Goal: Navigation & Orientation: Find specific page/section

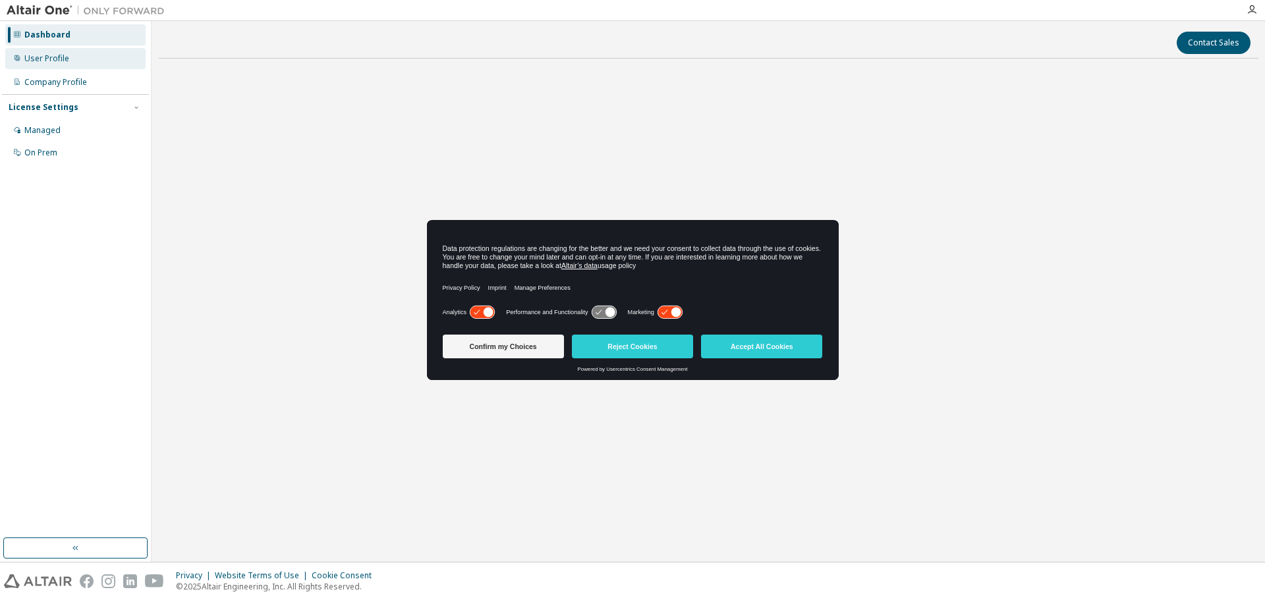
click at [61, 61] on div "User Profile" at bounding box center [46, 58] width 45 height 11
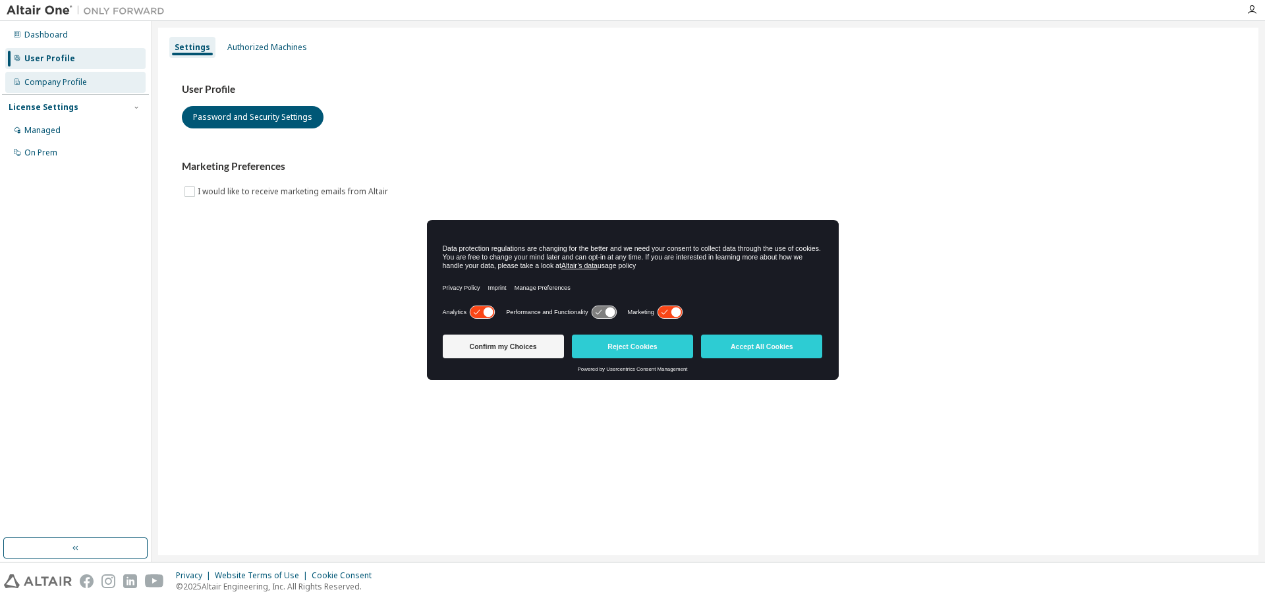
click at [61, 81] on div "Company Profile" at bounding box center [55, 82] width 63 height 11
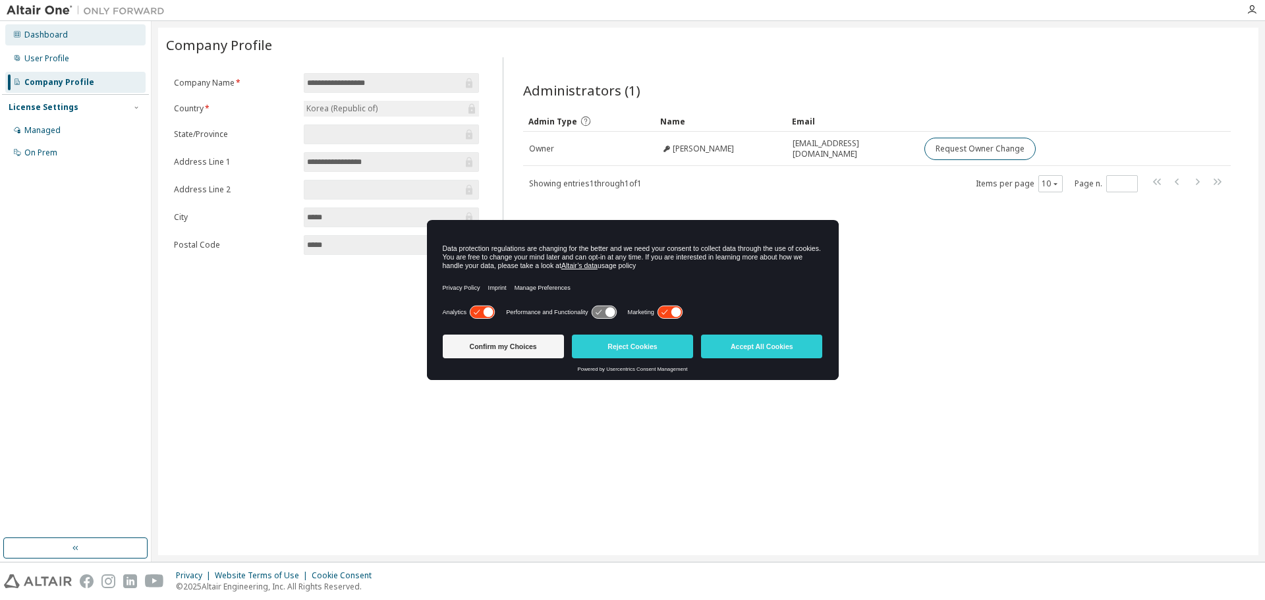
click at [64, 40] on div "Dashboard" at bounding box center [45, 35] width 43 height 11
